Goal: Navigation & Orientation: Find specific page/section

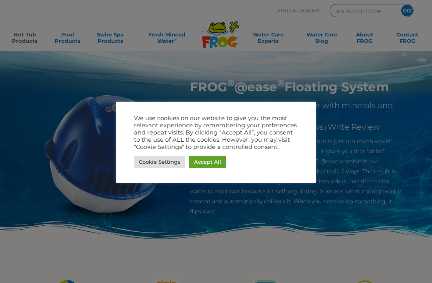
click at [168, 160] on link "Cookie Settings" at bounding box center [159, 162] width 51 height 12
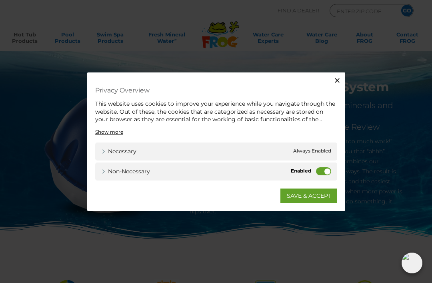
click at [320, 171] on label "Non-necessary" at bounding box center [323, 171] width 15 height 8
click at [0, 0] on input "Non-necessary" at bounding box center [0, 0] width 0 height 0
click at [308, 194] on link "SAVE & ACCEPT" at bounding box center [309, 195] width 57 height 14
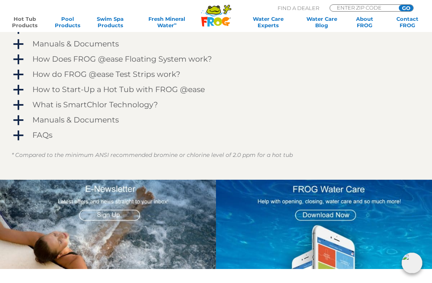
scroll to position [700, 0]
click at [358, 8] on input "ENTER ZIP CODE" at bounding box center [363, 8] width 54 height 6
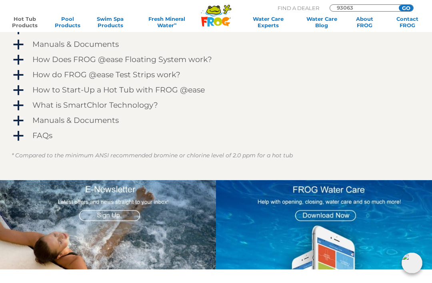
type input "93063"
click at [408, 7] on input "GO" at bounding box center [406, 8] width 14 height 6
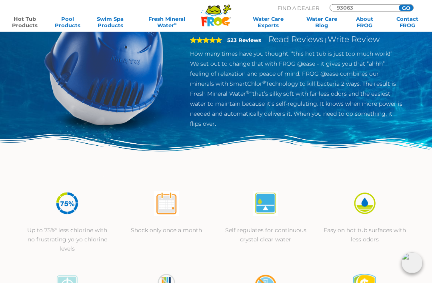
scroll to position [84, 0]
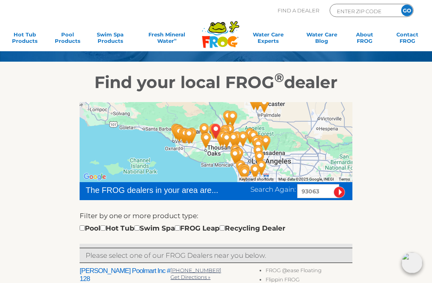
scroll to position [68, 0]
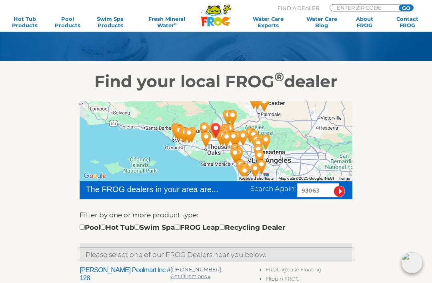
click at [159, 228] on div "Pool Hot Tub Swim Spa FROG Leap Recycling Dealer" at bounding box center [183, 228] width 206 height 10
click at [140, 226] on input "checkbox" at bounding box center [137, 227] width 5 height 5
checkbox input "true"
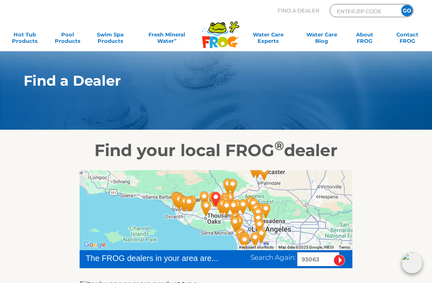
scroll to position [95, 0]
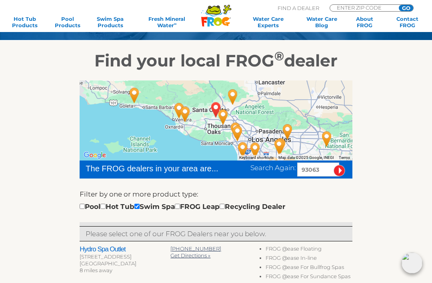
scroll to position [89, 0]
